Goal: Entertainment & Leisure: Consume media (video, audio)

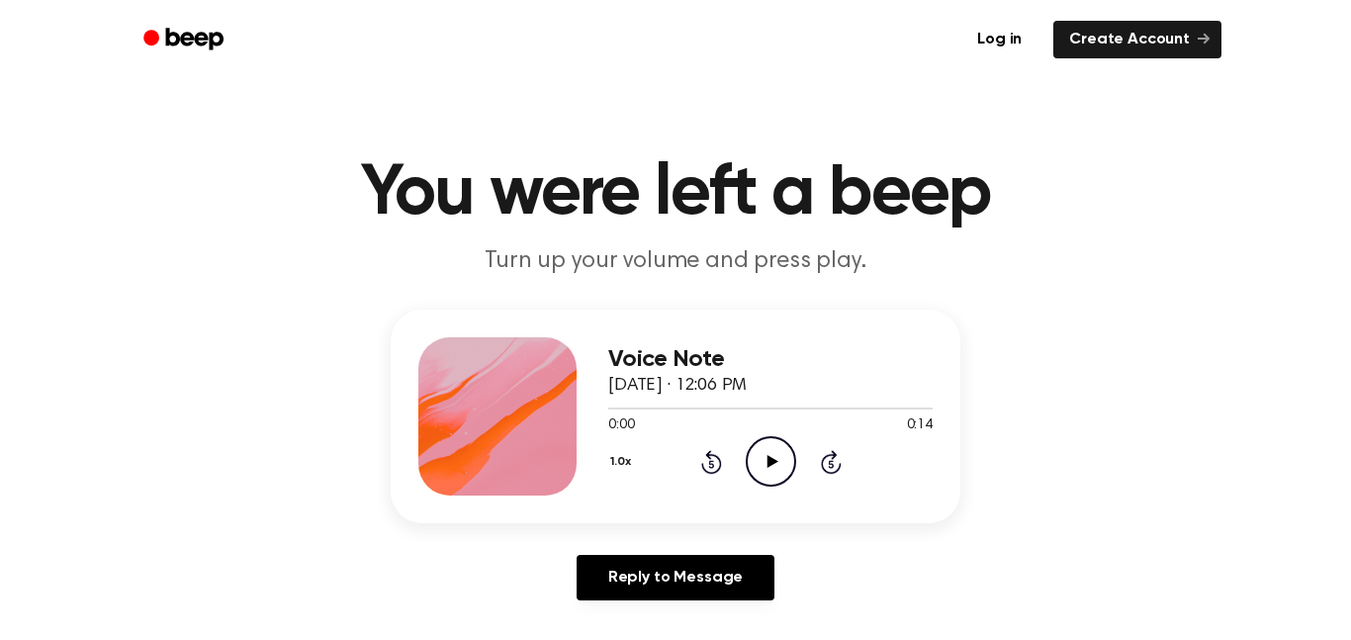
click at [787, 454] on icon "Play Audio" at bounding box center [771, 461] width 50 height 50
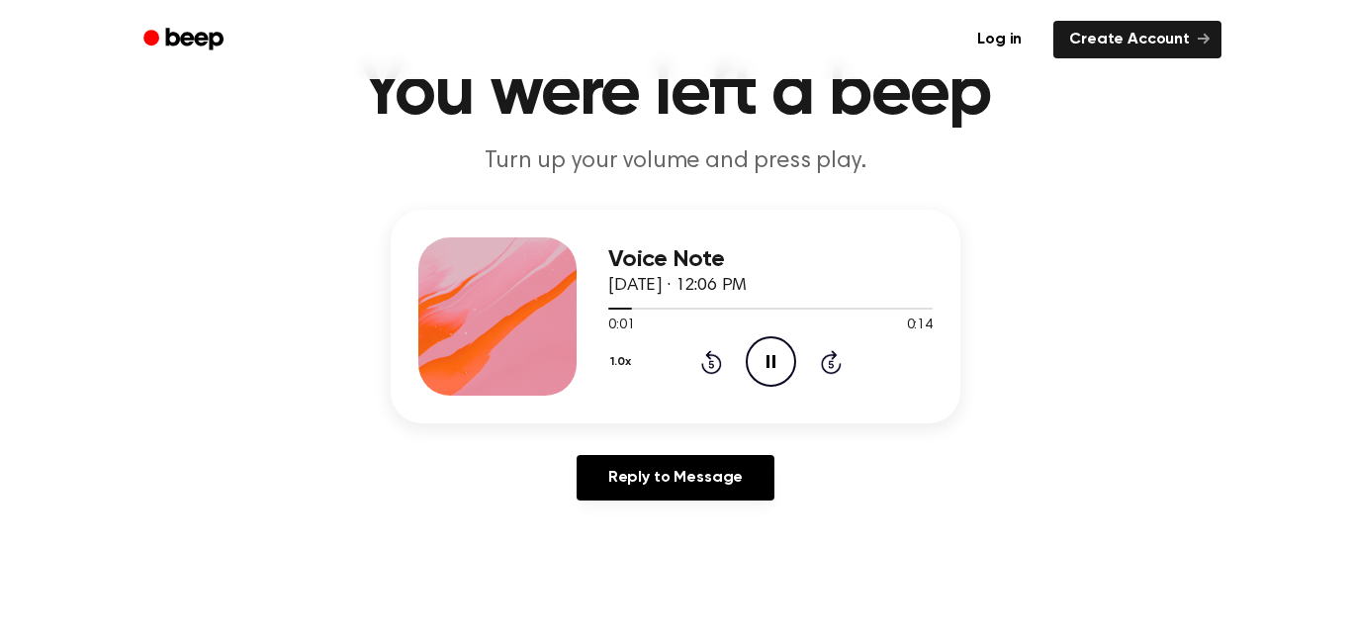
scroll to position [107, 0]
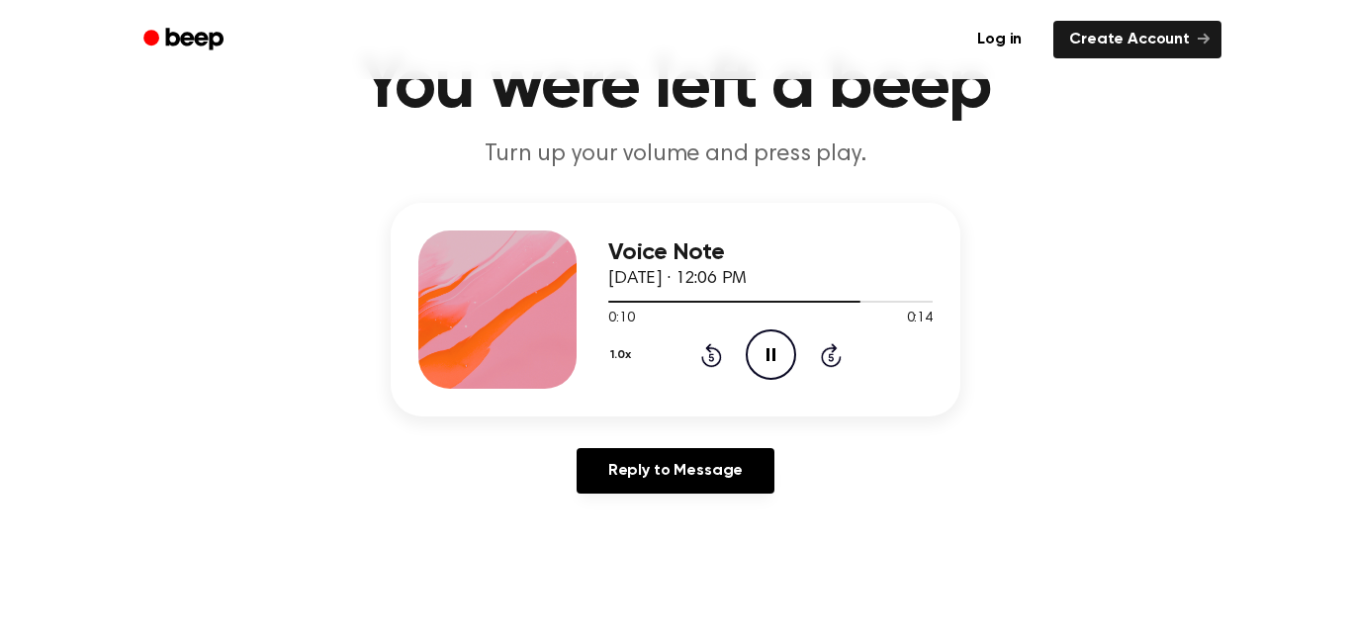
click at [771, 337] on icon "Pause Audio" at bounding box center [771, 354] width 50 height 50
click at [771, 337] on icon "Play Audio" at bounding box center [771, 354] width 50 height 50
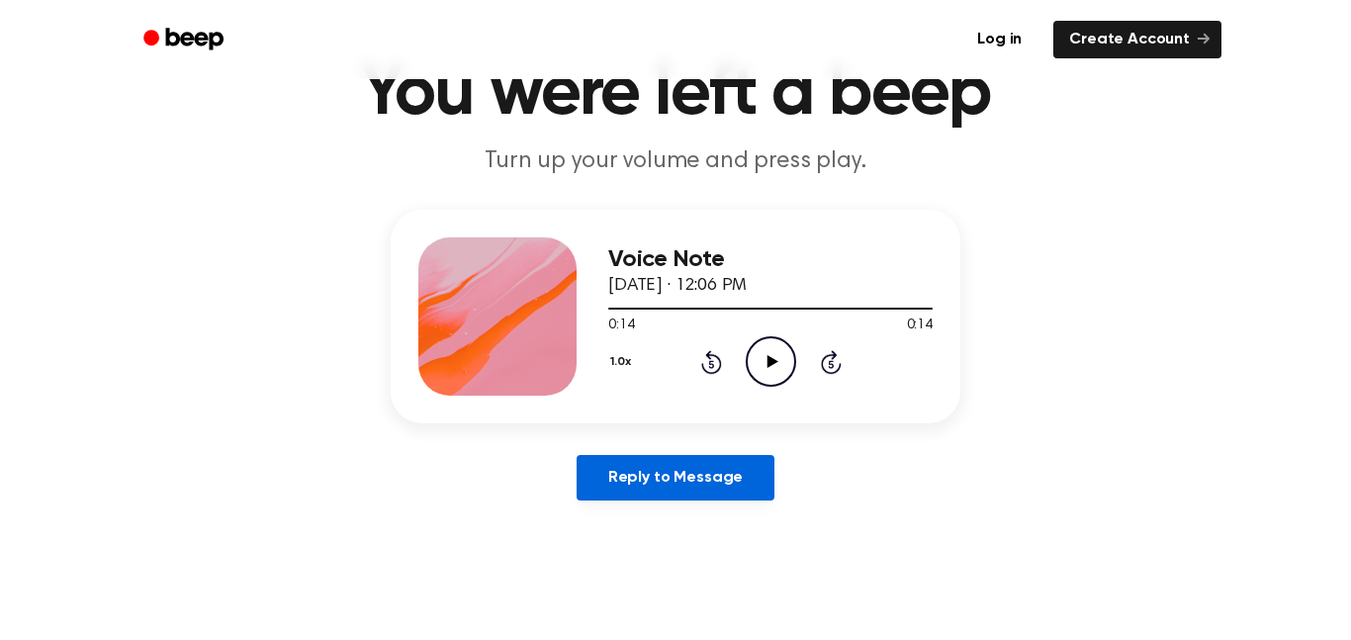
scroll to position [86, 0]
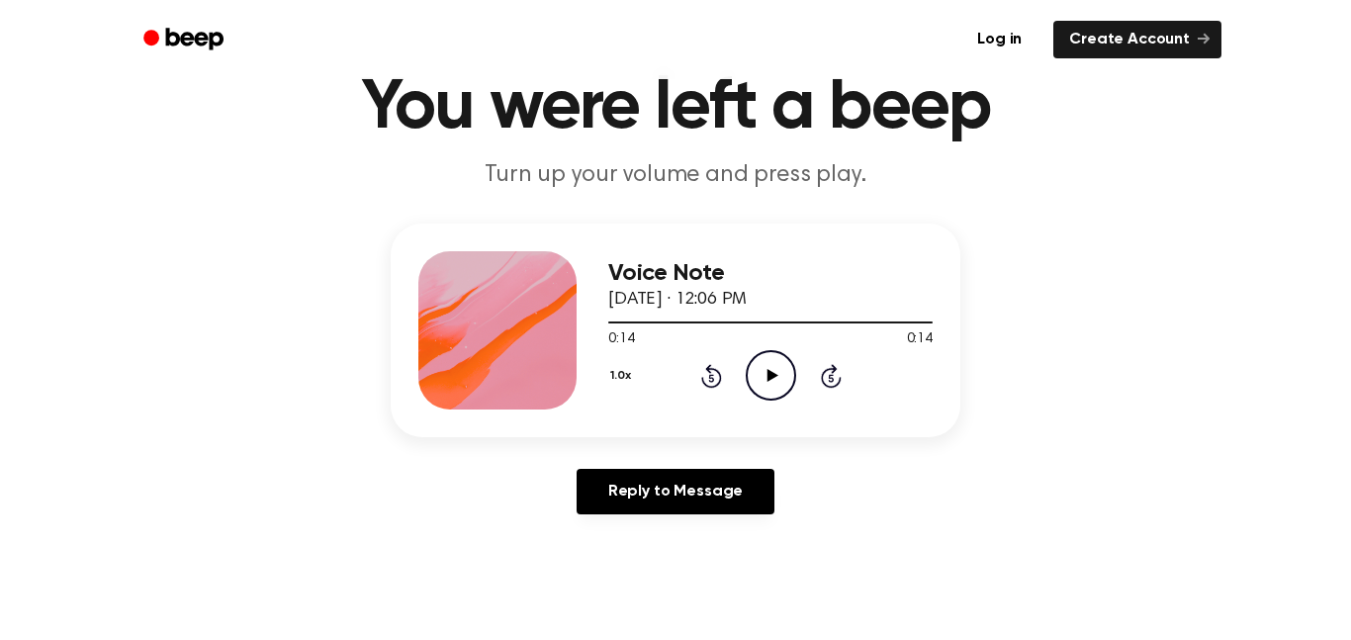
click at [770, 391] on icon "Play Audio" at bounding box center [771, 375] width 50 height 50
click at [770, 391] on icon "Pause Audio" at bounding box center [771, 375] width 50 height 50
click at [770, 391] on icon "Play Audio" at bounding box center [771, 375] width 50 height 50
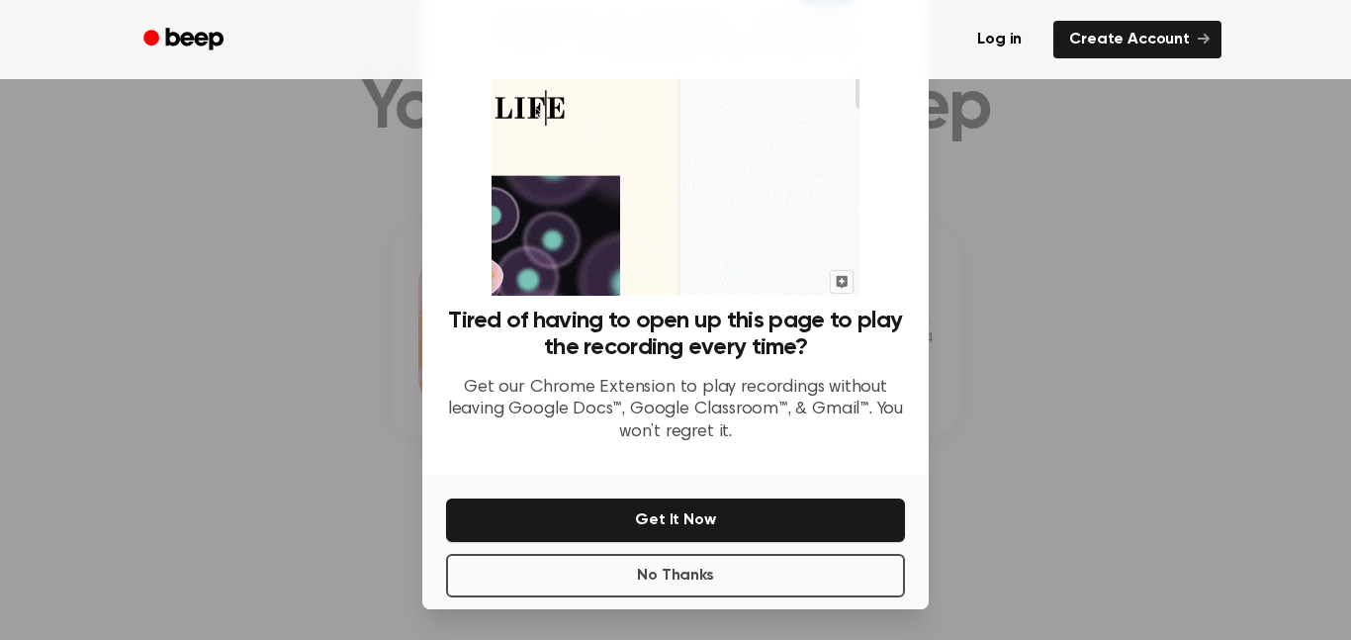
scroll to position [80, 0]
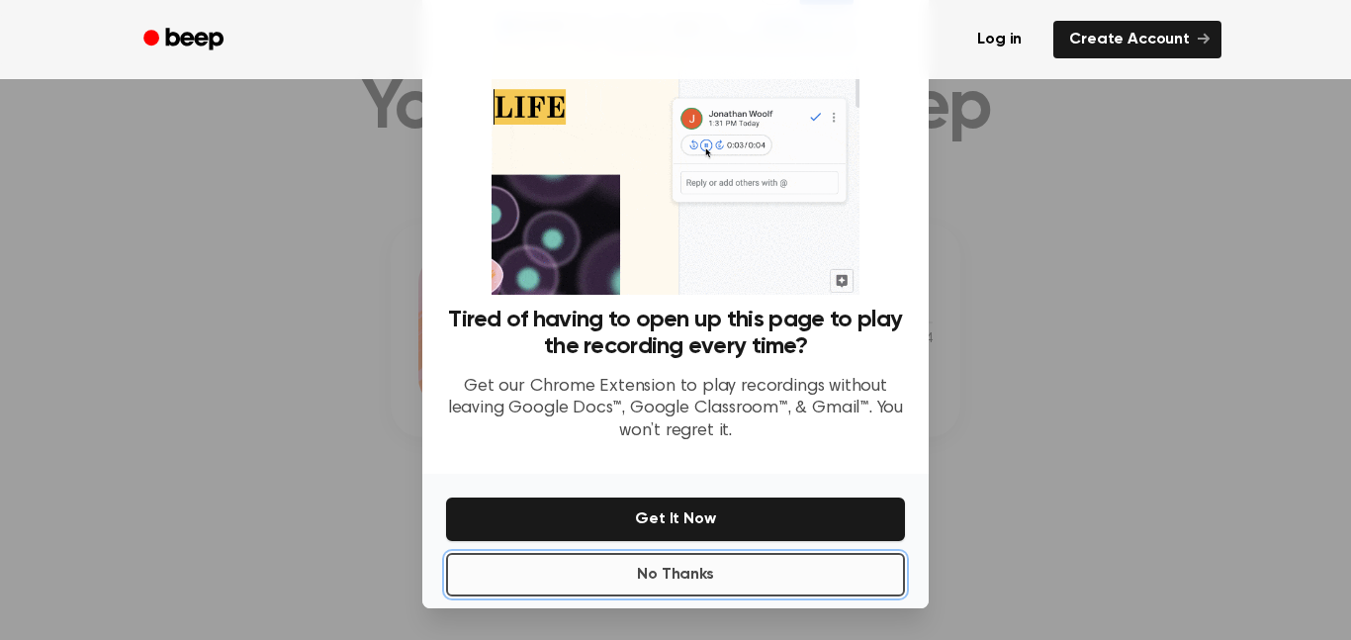
click at [770, 577] on button "No Thanks" at bounding box center [675, 575] width 459 height 44
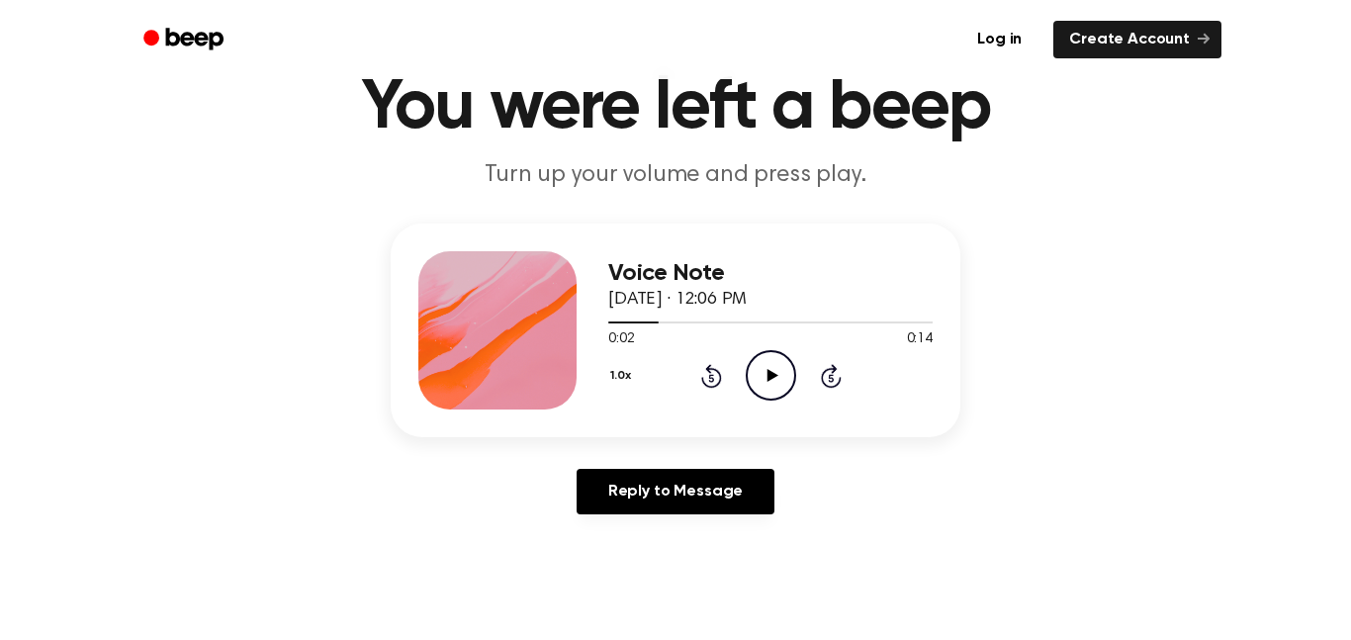
click at [754, 385] on icon "Play Audio" at bounding box center [771, 375] width 50 height 50
click at [754, 385] on icon "Pause Audio" at bounding box center [771, 375] width 50 height 50
click at [754, 385] on icon "Play Audio" at bounding box center [771, 375] width 50 height 50
click at [754, 385] on icon "Pause Audio" at bounding box center [771, 375] width 50 height 50
